Goal: Navigation & Orientation: Understand site structure

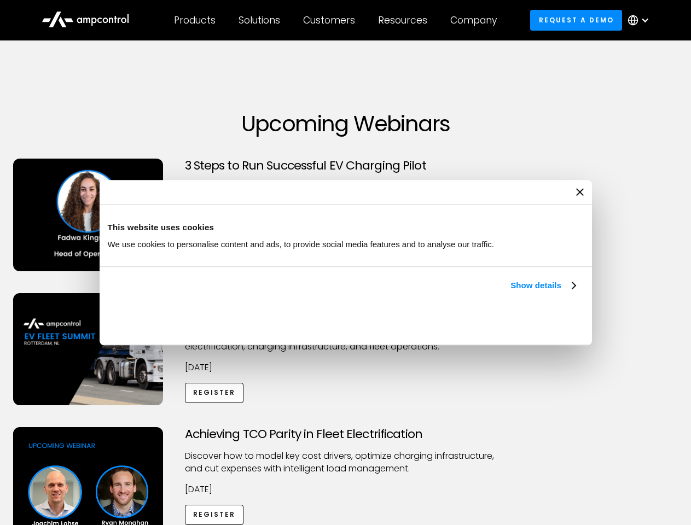
click at [511, 292] on link "Show details" at bounding box center [543, 285] width 65 height 13
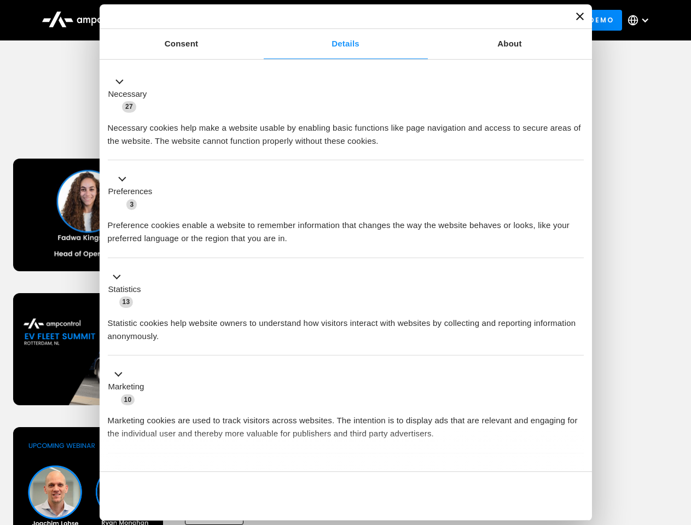
click at [577, 148] on div "Necessary cookies help make a website usable by enabling basic functions like p…" at bounding box center [346, 130] width 476 height 34
click at [679, 441] on div "Achieving TCO Parity in Fleet Electrification Discover how to model key cost dr…" at bounding box center [346, 514] width 688 height 172
click at [337, 20] on div "Customers" at bounding box center [329, 20] width 52 height 12
click at [194, 20] on div "Products" at bounding box center [195, 20] width 42 height 12
click at [260, 20] on div "Solutions" at bounding box center [260, 20] width 42 height 12
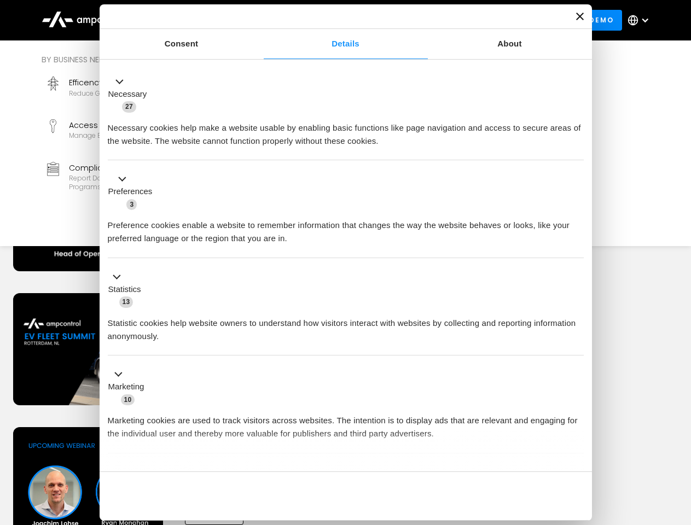
click at [331, 20] on div "Customers" at bounding box center [329, 20] width 52 height 12
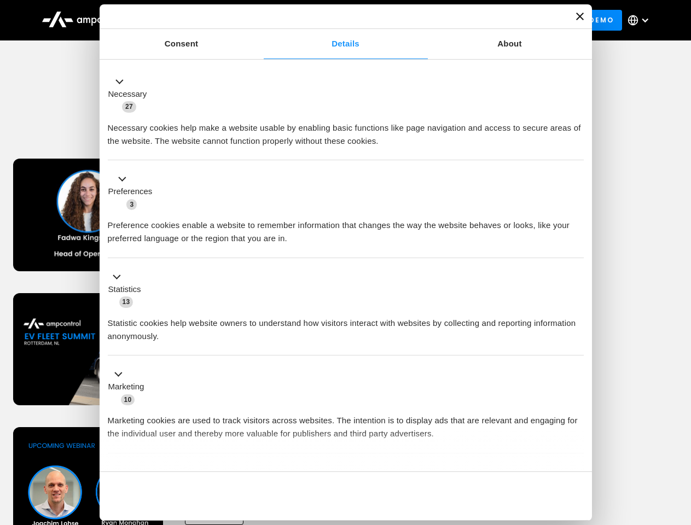
click at [405, 20] on div "Resources" at bounding box center [402, 20] width 49 height 12
click at [477, 20] on div "Company" at bounding box center [474, 20] width 47 height 12
click at [642, 20] on div at bounding box center [645, 20] width 9 height 9
